Goal: Information Seeking & Learning: Learn about a topic

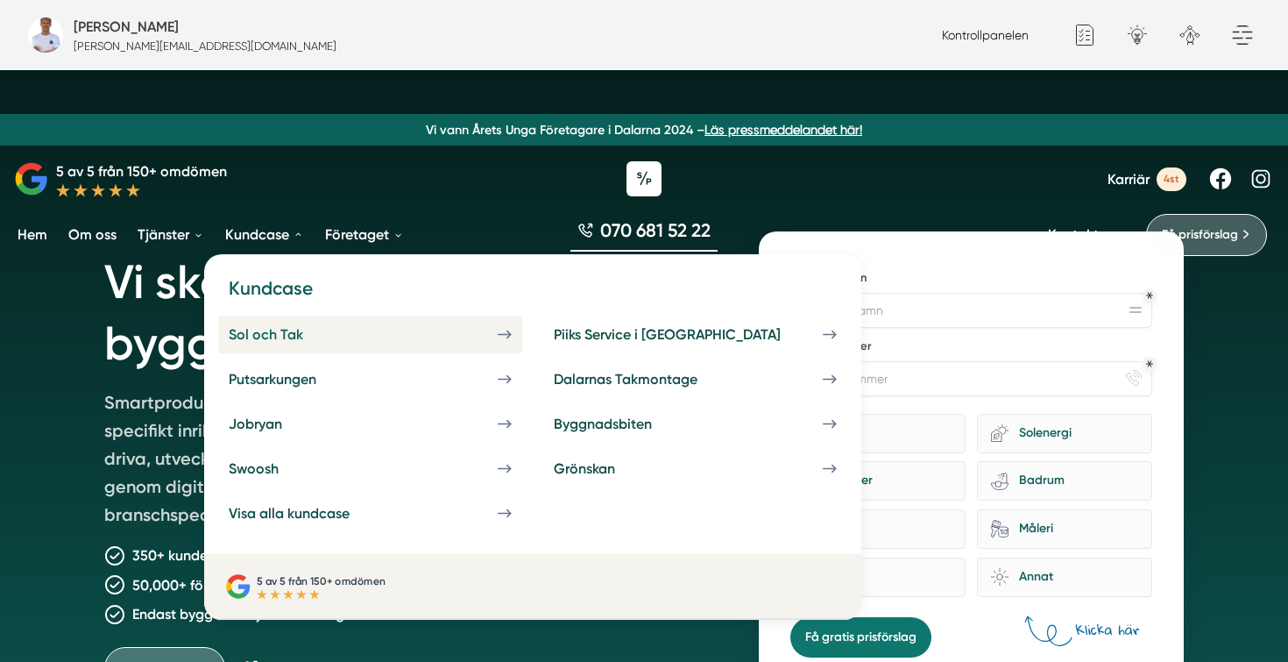
click at [372, 329] on link "Sol och Tak" at bounding box center [370, 334] width 304 height 38
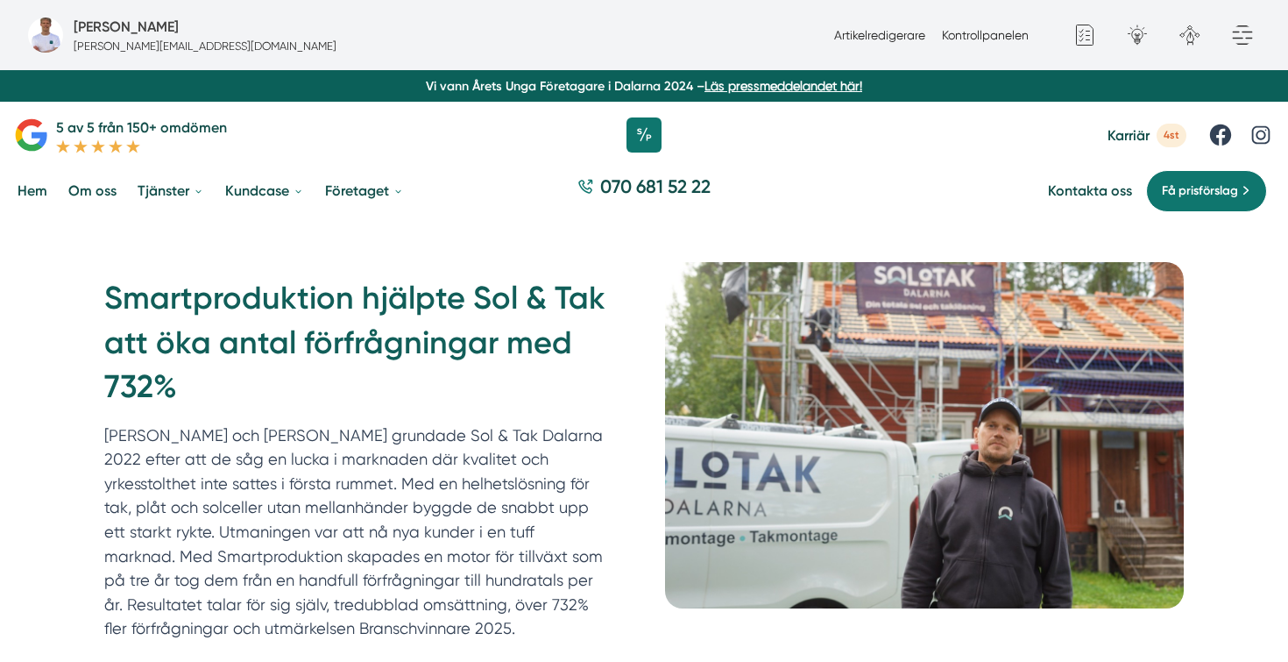
click at [370, 390] on h1 "Smartproduktion hjälpte Sol & Tak att öka antal förfrågningar med 732%" at bounding box center [363, 349] width 519 height 146
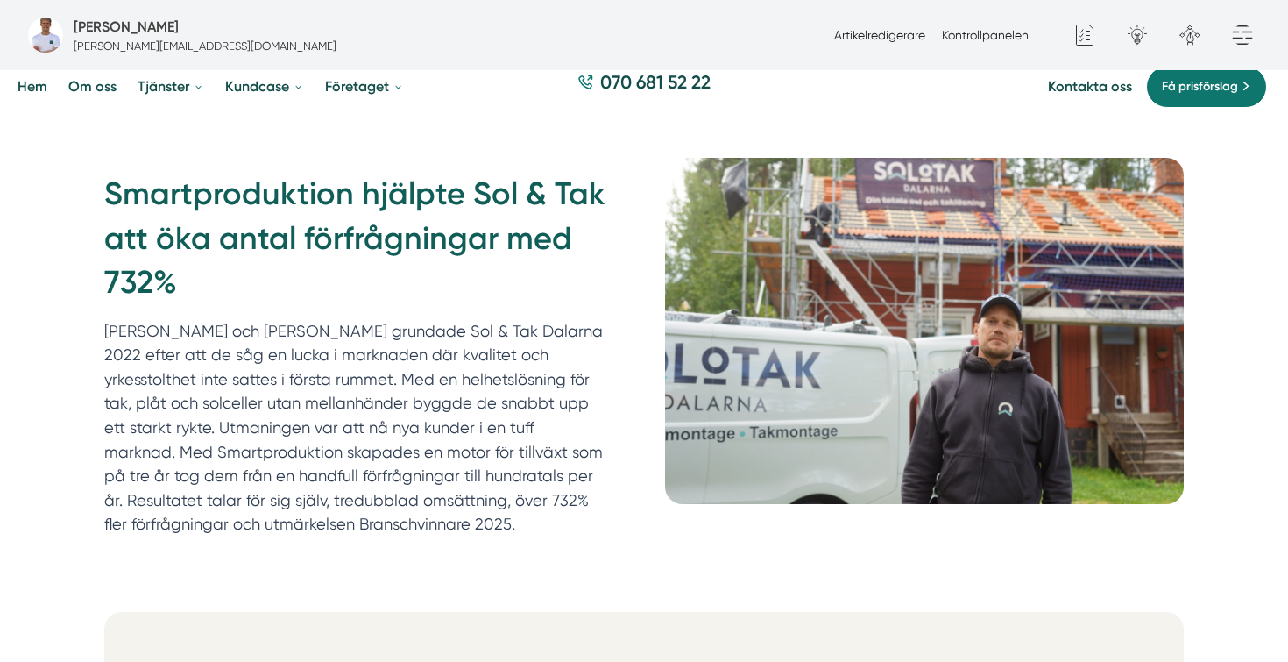
scroll to position [102, 0]
